Goal: Entertainment & Leisure: Consume media (video, audio)

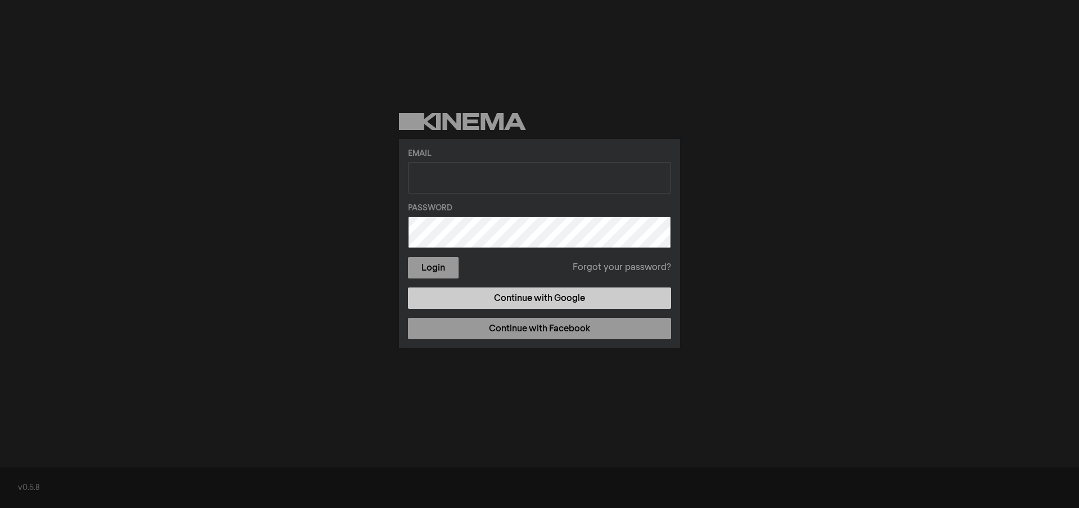
click at [464, 298] on link "Continue with Google" at bounding box center [539, 297] width 263 height 21
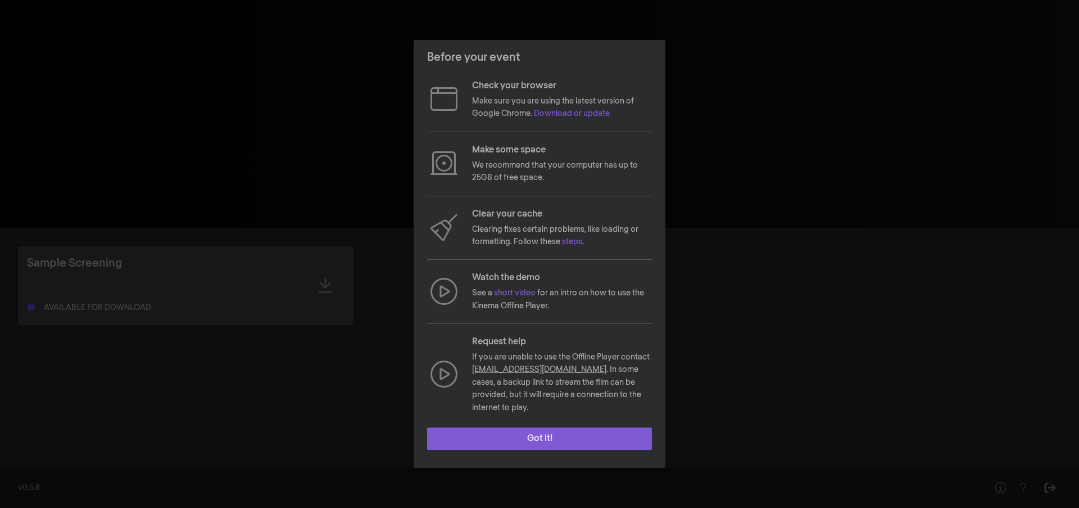
click at [600, 432] on button "Got it!" at bounding box center [539, 438] width 225 height 22
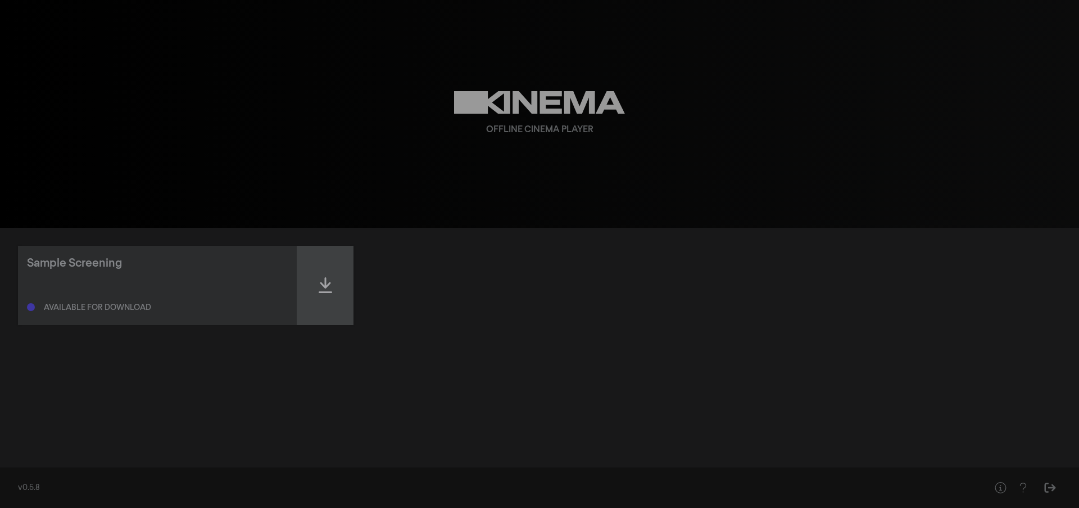
click at [336, 286] on div at bounding box center [325, 285] width 56 height 79
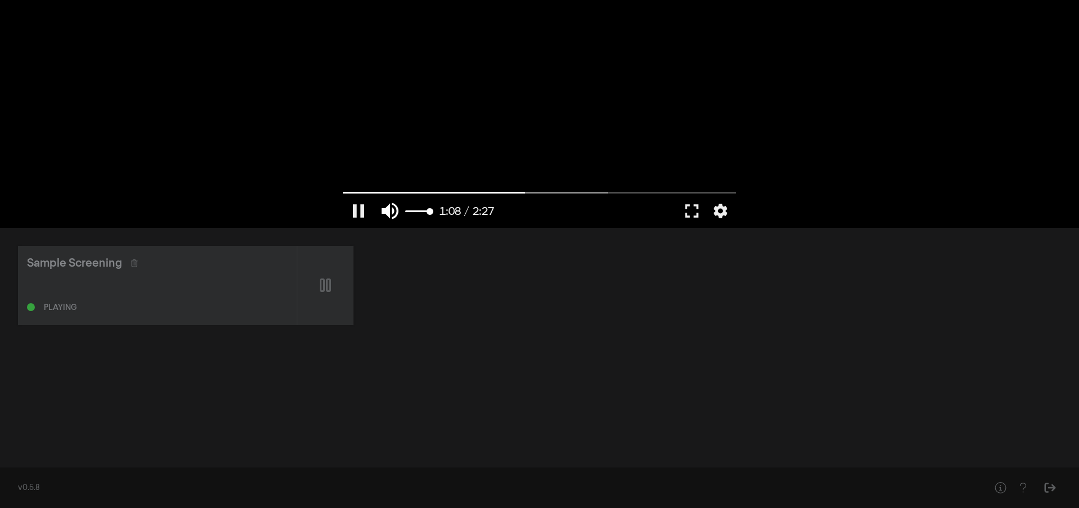
type input "68.337275"
click at [379, 206] on button "volume_up" at bounding box center [389, 211] width 31 height 34
type input "0"
click at [108, 265] on div "Sample Screening" at bounding box center [74, 263] width 95 height 17
type input "147.146"
